Goal: Navigation & Orientation: Find specific page/section

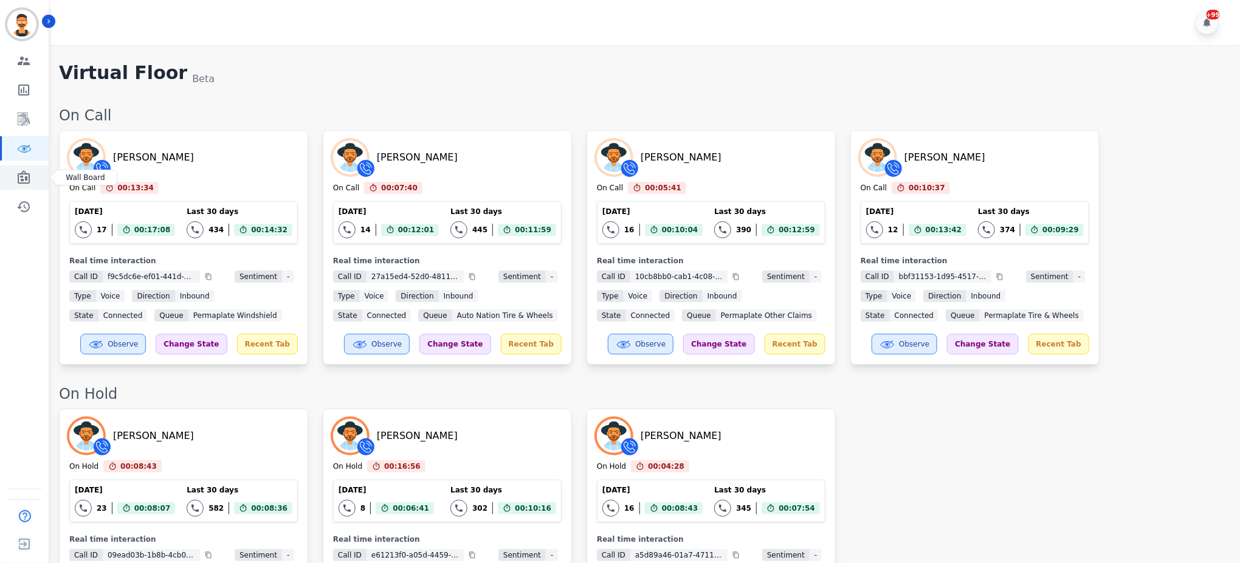
click at [24, 178] on icon "Sidebar" at bounding box center [24, 176] width 12 height 13
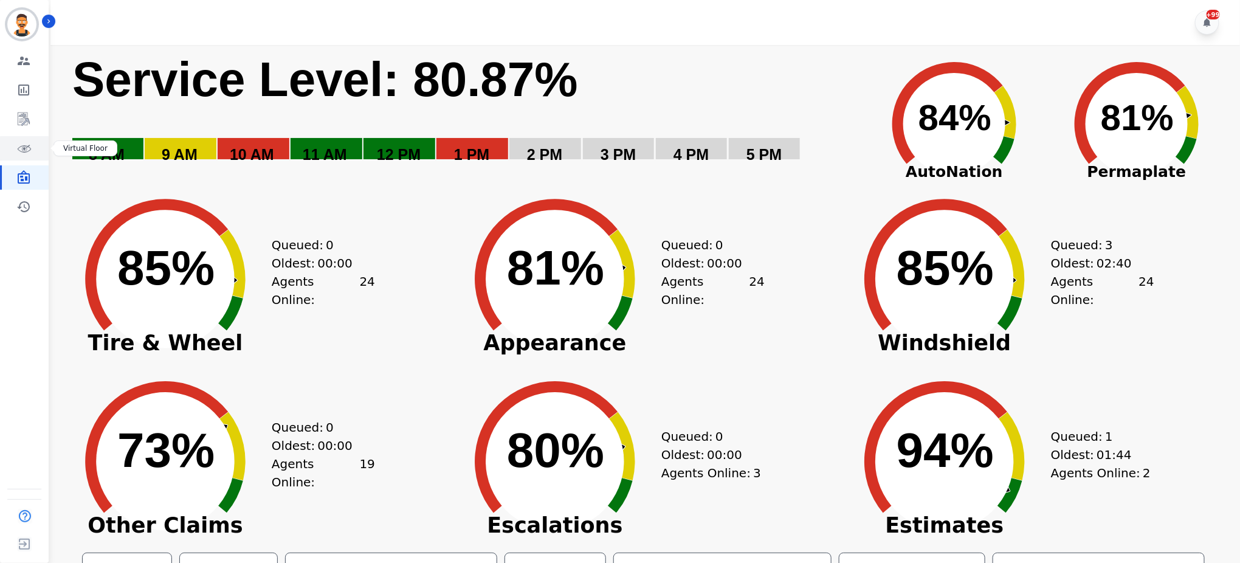
click at [21, 151] on icon "Sidebar" at bounding box center [25, 148] width 14 height 7
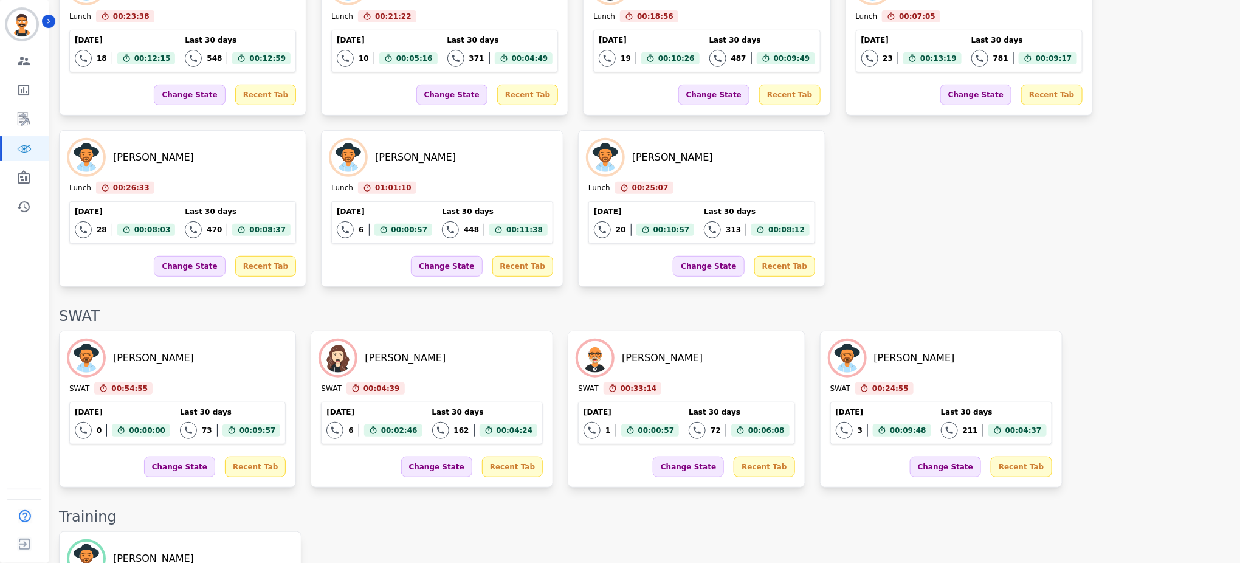
scroll to position [1921, 0]
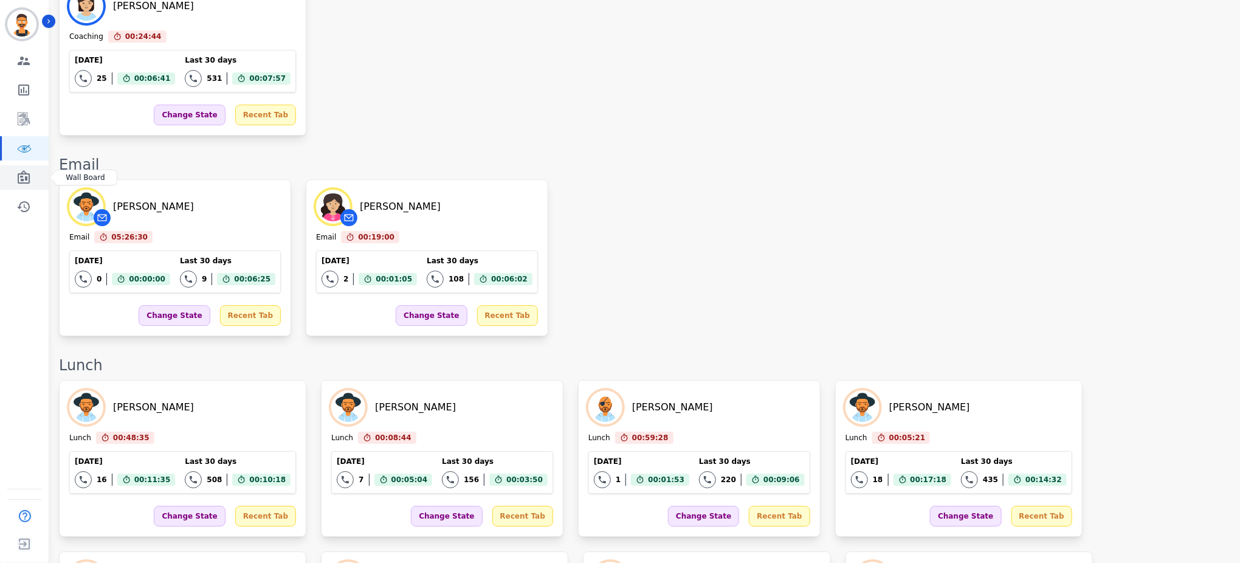
click at [12, 179] on link "Sidebar" at bounding box center [25, 177] width 47 height 24
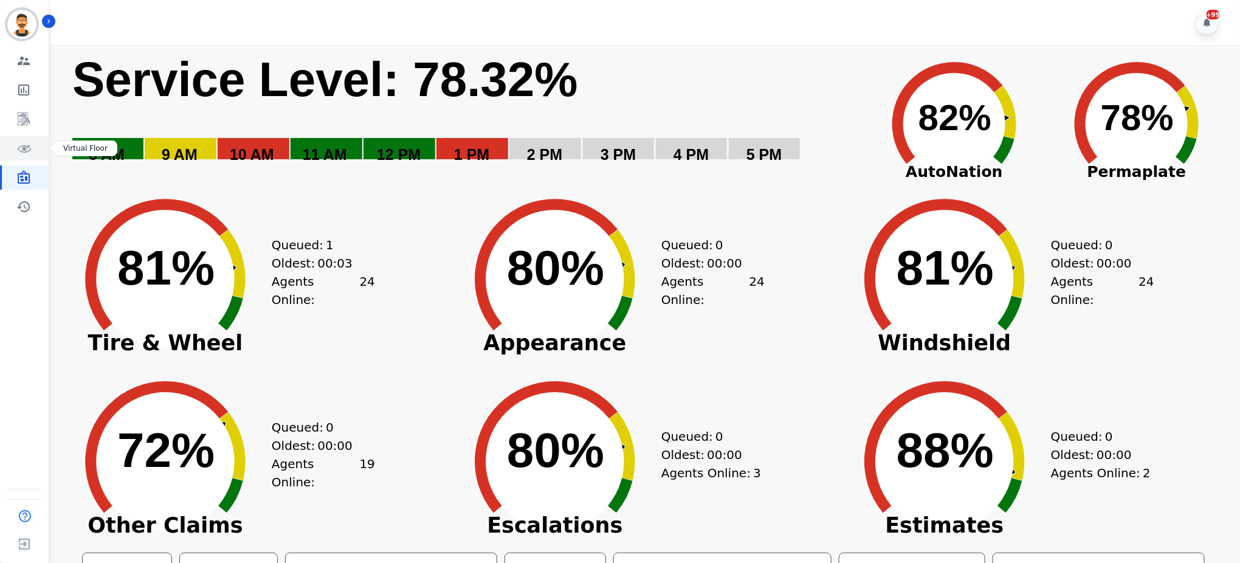
click at [24, 150] on icon "Sidebar" at bounding box center [24, 149] width 3 height 3
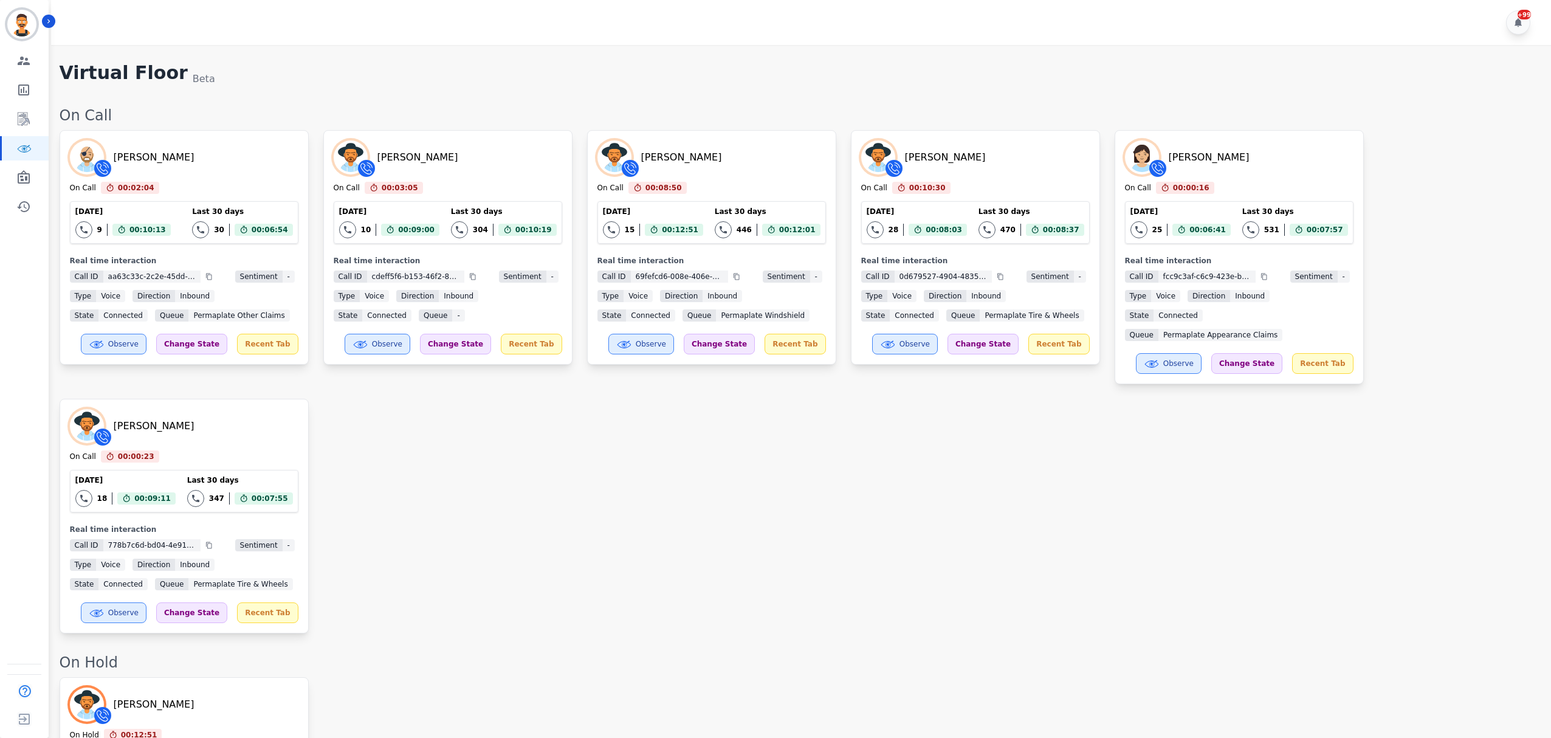
click at [596, 506] on div "[PERSON_NAME] On Call 00:02:04 Current State: On Call [DATE] 9 Total interactio…" at bounding box center [799, 381] width 1479 height 503
